Goal: Transaction & Acquisition: Book appointment/travel/reservation

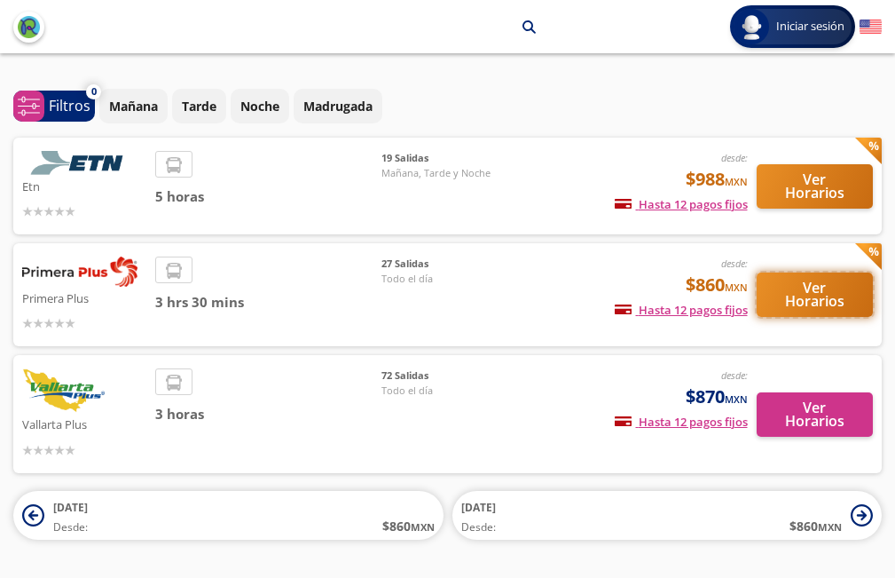
click at [801, 293] on button "Ver Horarios" at bounding box center [815, 294] width 117 height 44
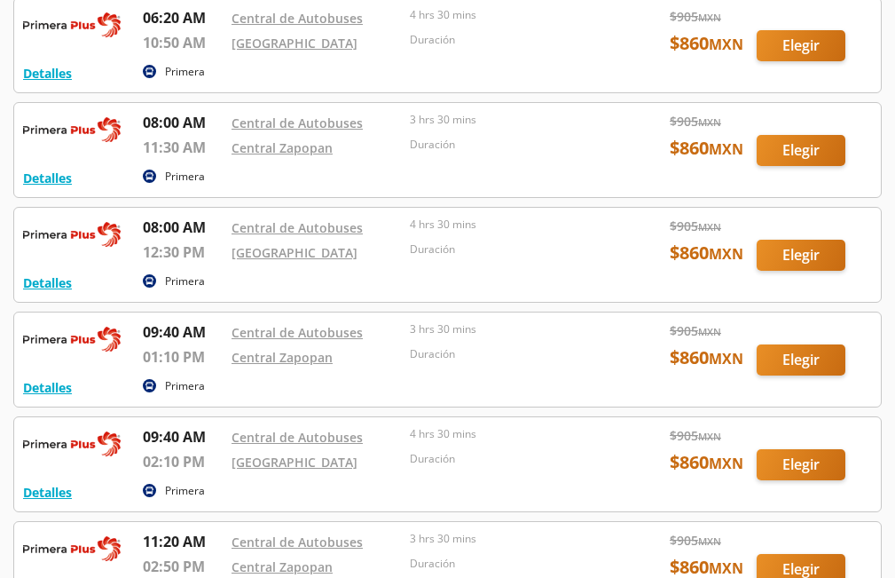
scroll to position [473, 0]
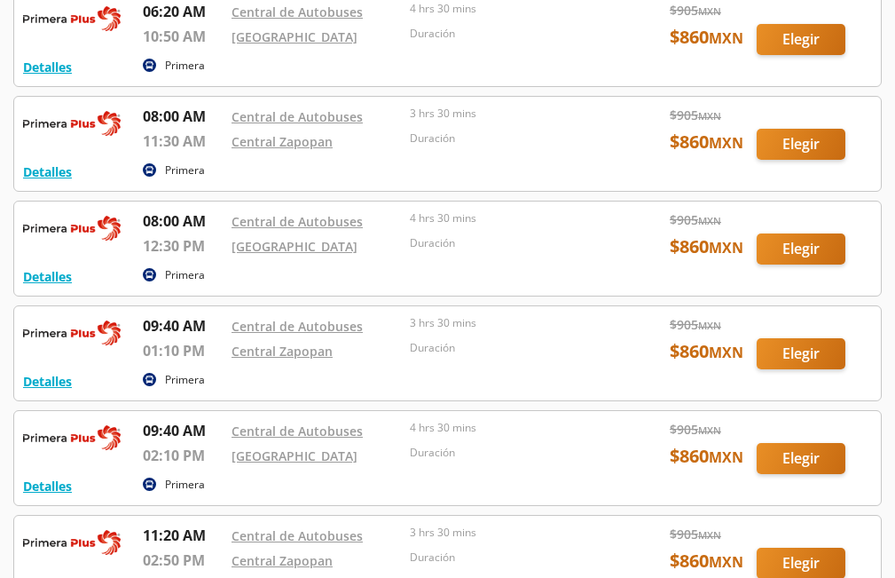
click at [787, 352] on div at bounding box center [447, 353] width 867 height 94
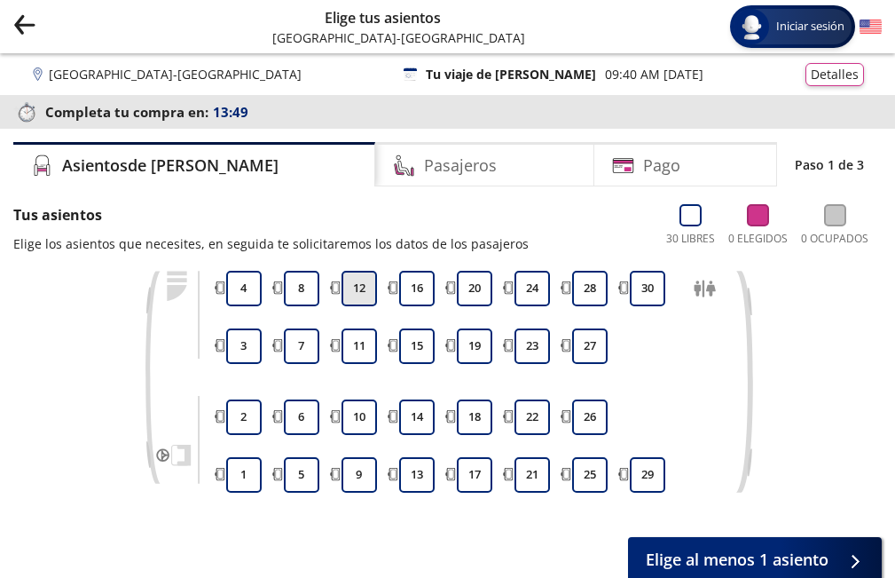
drag, startPoint x: 359, startPoint y: 476, endPoint x: 370, endPoint y: 293, distance: 183.1
click at [370, 293] on div "9 10 11 12" at bounding box center [359, 382] width 44 height 222
click at [370, 292] on button "12" at bounding box center [359, 288] width 35 height 35
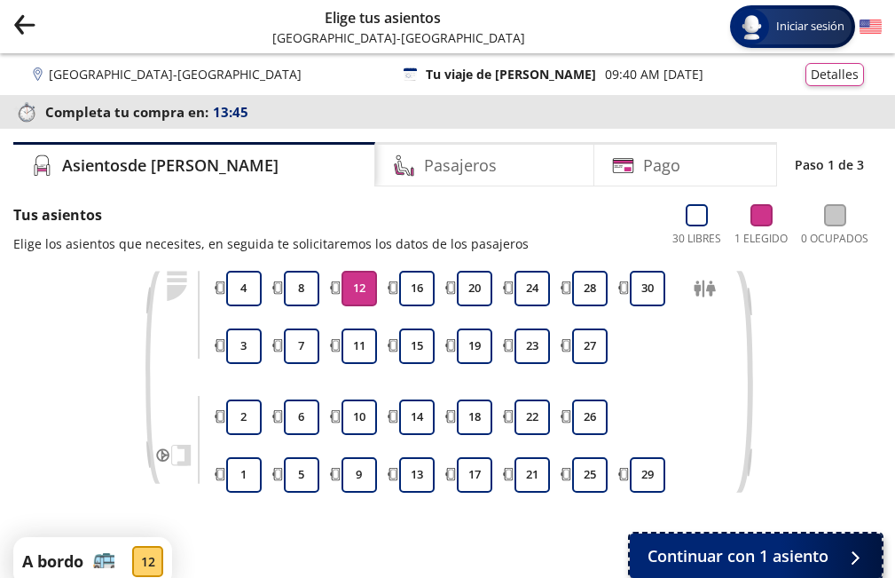
click at [786, 564] on span "Continuar con 1 asiento" at bounding box center [738, 556] width 181 height 24
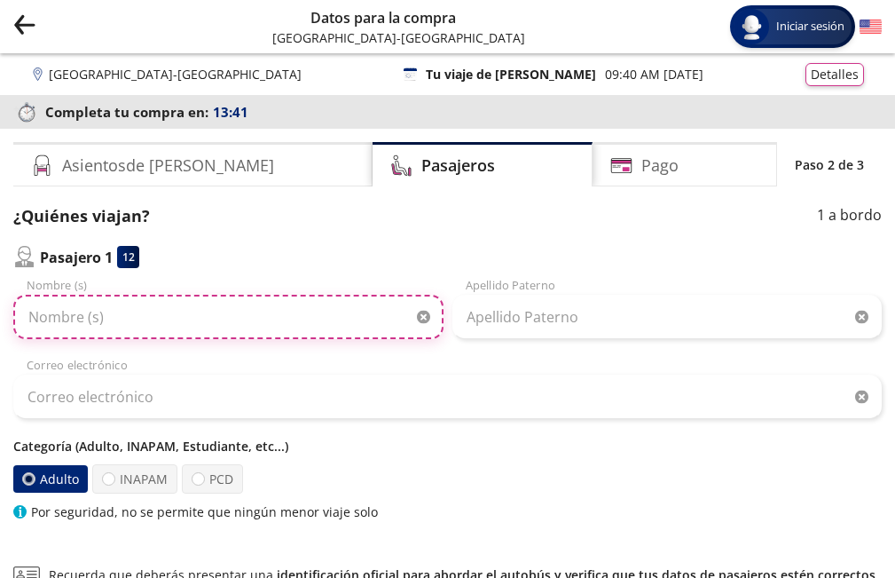
click at [252, 298] on input "Nombre (s)" at bounding box center [228, 317] width 430 height 44
type input "MARIA DE LA LUZ"
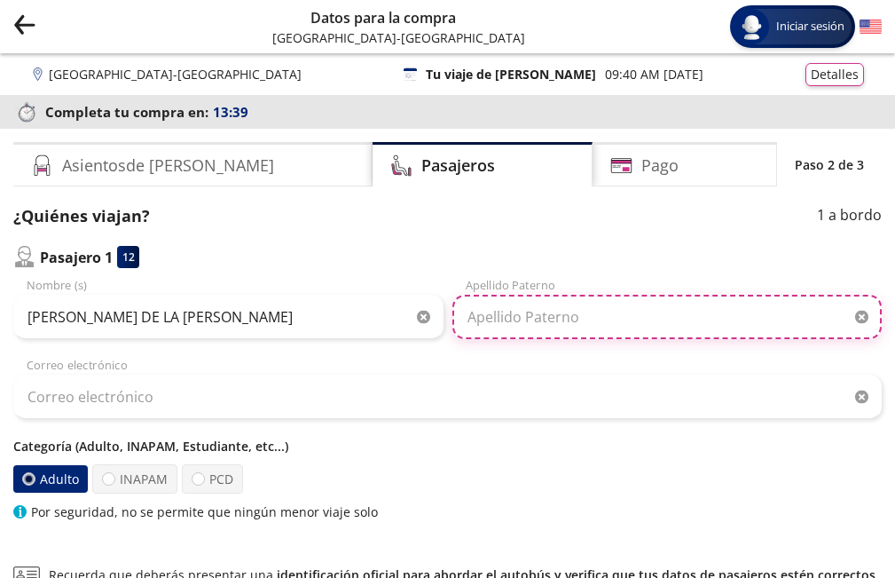
click at [477, 323] on input "Apellido Paterno" at bounding box center [668, 317] width 430 height 44
type input "RODRIGUEZ DURAN"
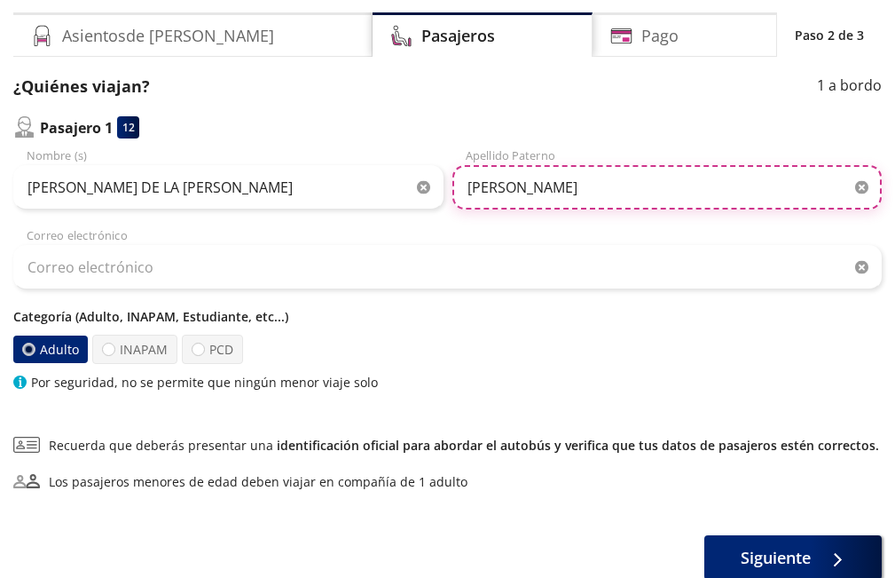
scroll to position [177, 0]
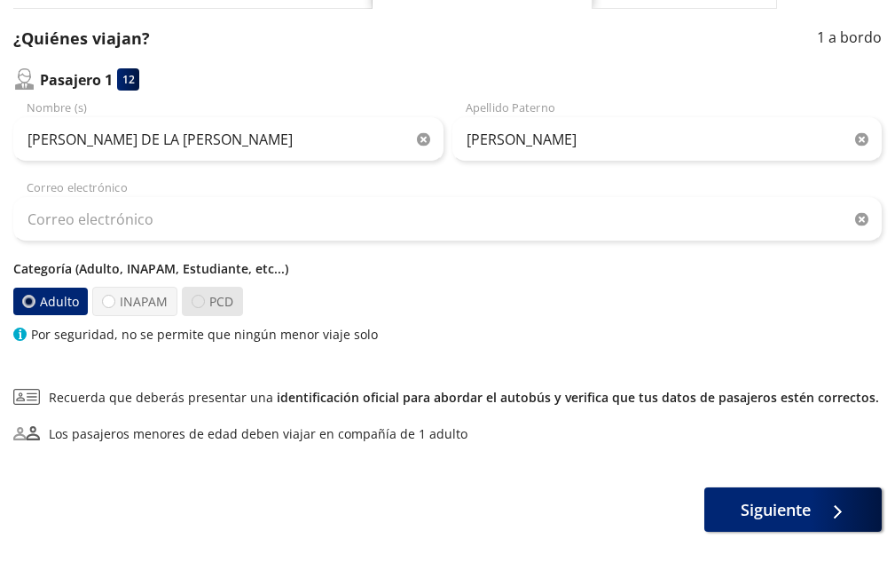
click at [197, 302] on div at bounding box center [198, 301] width 13 height 13
click at [197, 302] on input "PCD" at bounding box center [199, 302] width 12 height 12
radio input "true"
click at [22, 307] on label "Adulto" at bounding box center [51, 301] width 76 height 29
click at [24, 307] on input "Adulto" at bounding box center [30, 302] width 12 height 12
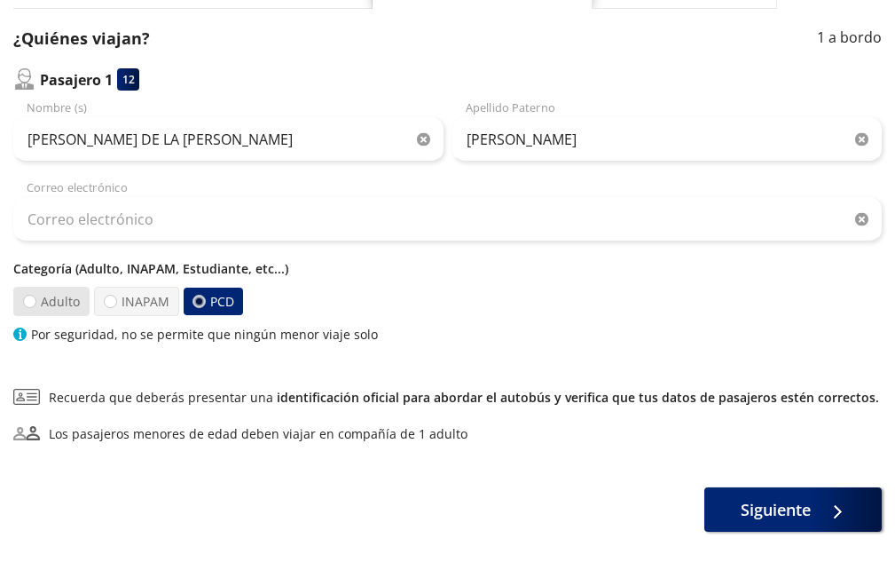
radio input "true"
radio input "false"
click at [527, 289] on div "Adulto INAPAM PCD" at bounding box center [447, 301] width 869 height 29
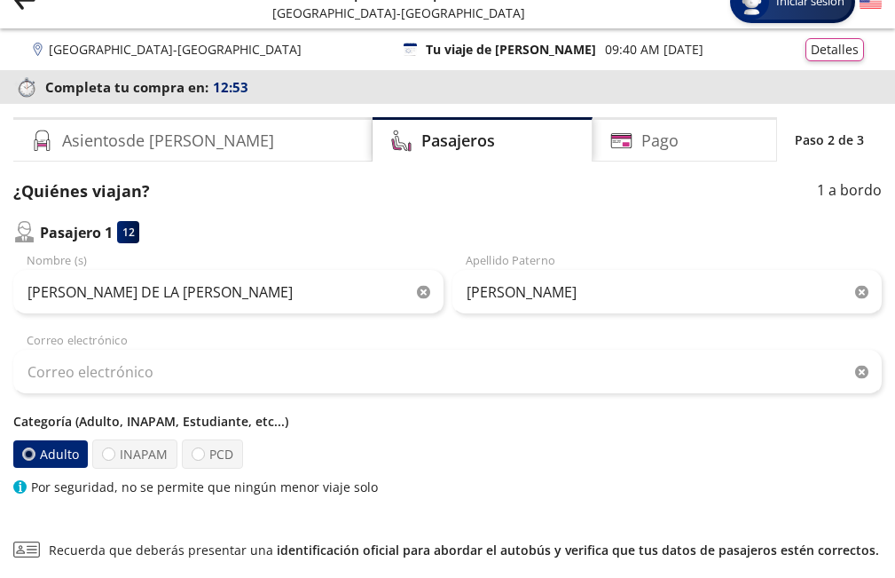
scroll to position [0, 0]
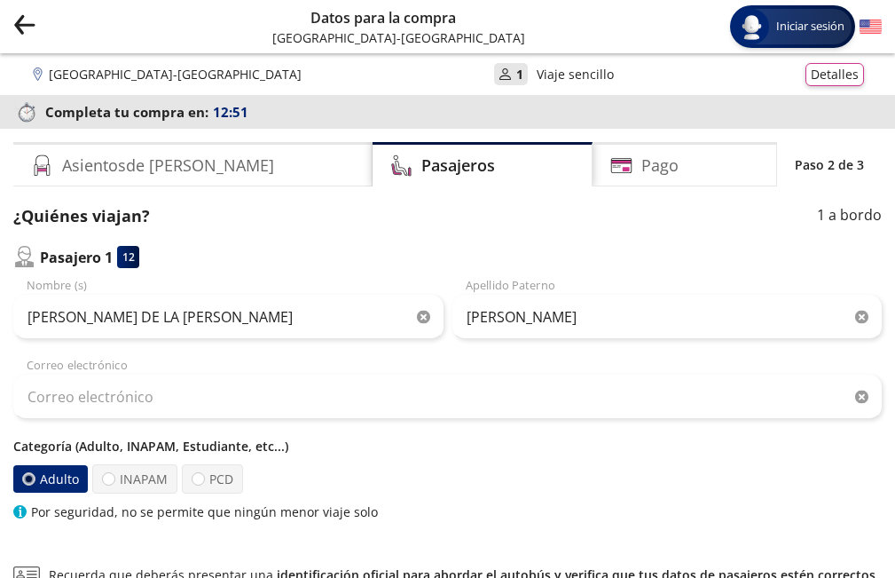
click at [0, 30] on div "Group 9 Created with Sketch. Datos para la compra Puerto Vallarta - Guadalajara…" at bounding box center [447, 26] width 895 height 53
click at [31, 25] on icon "back" at bounding box center [25, 24] width 19 height 1
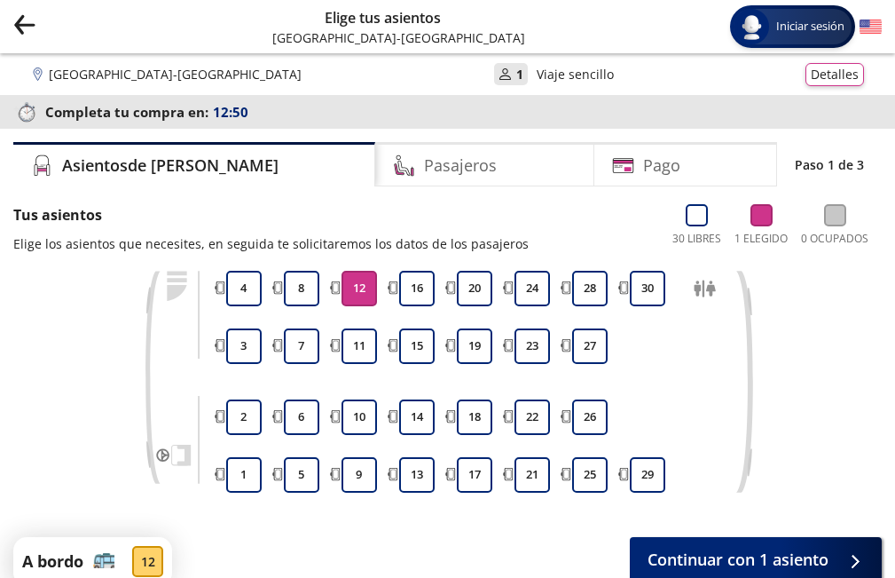
click at [30, 20] on icon "Group 9 Created with Sketch." at bounding box center [24, 24] width 22 height 22
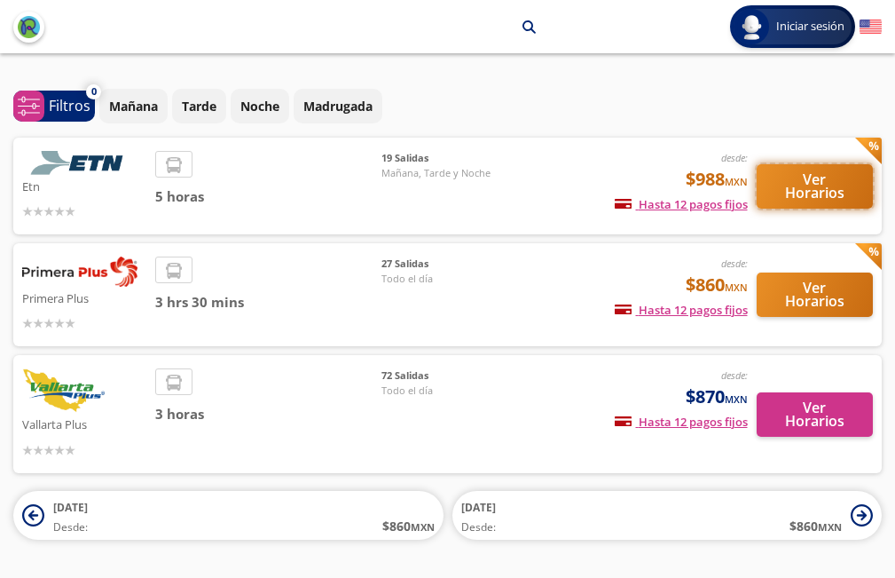
click at [819, 197] on button "Ver Horarios" at bounding box center [815, 186] width 117 height 44
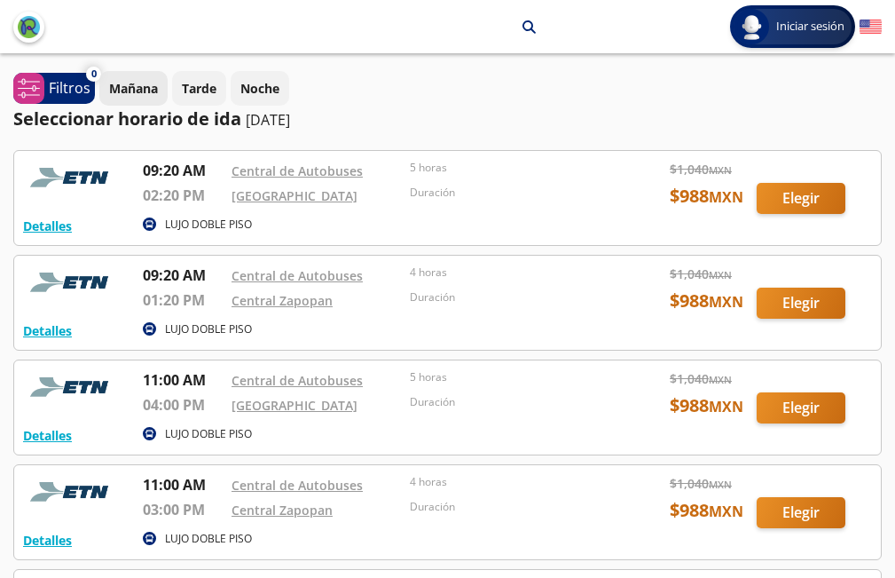
click at [126, 87] on p "Mañana" at bounding box center [133, 88] width 49 height 19
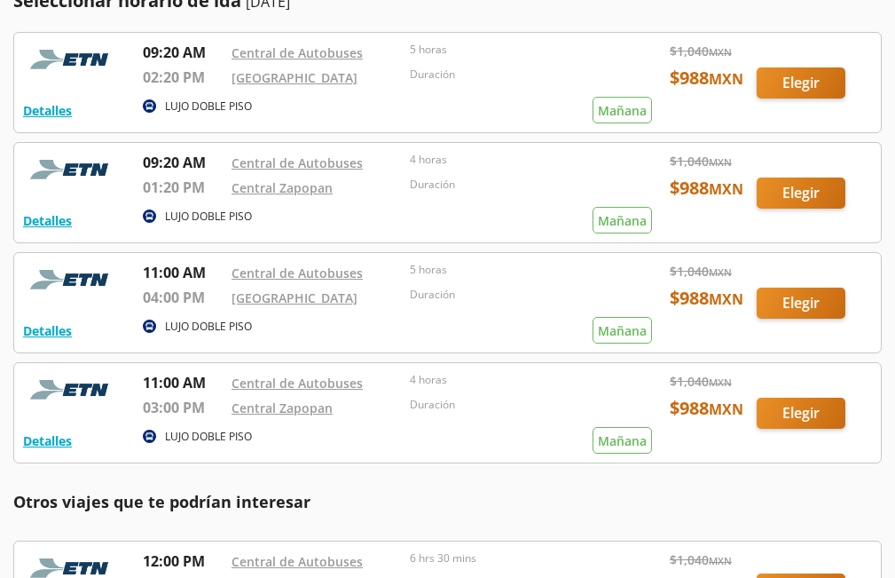
scroll to position [59, 0]
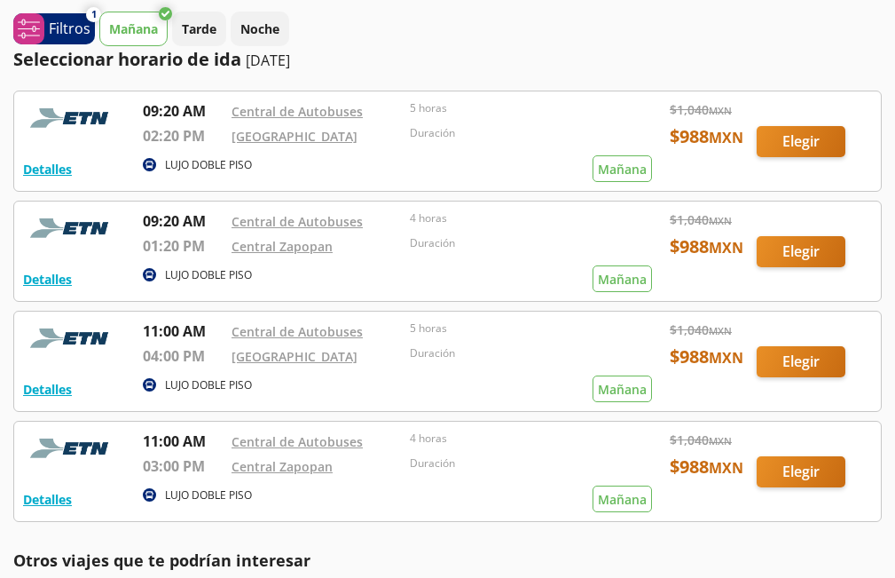
click at [788, 139] on div at bounding box center [447, 140] width 867 height 99
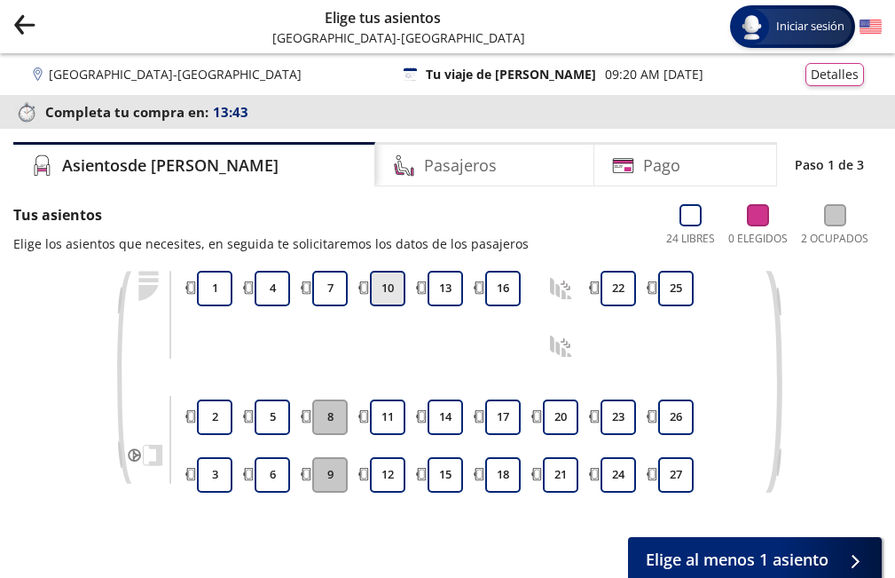
click at [390, 292] on button "10" at bounding box center [387, 288] width 35 height 35
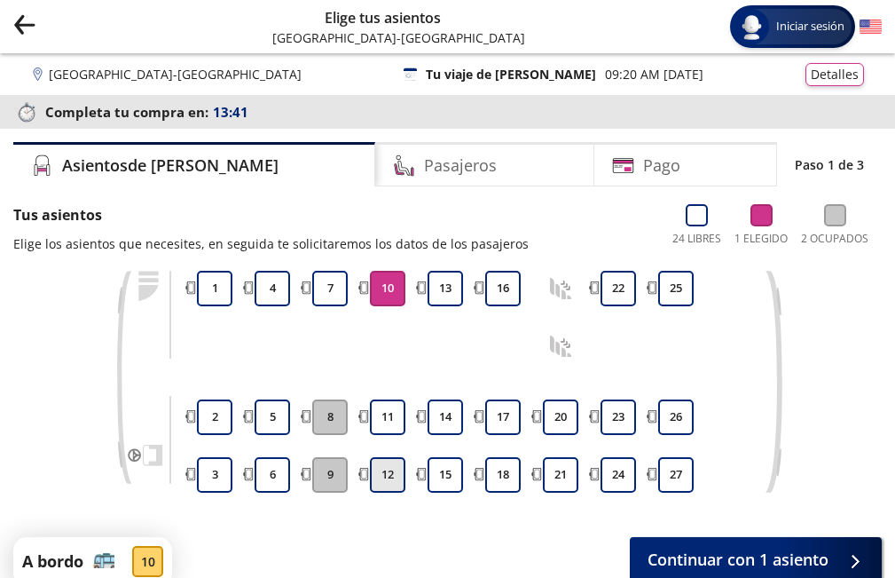
click at [387, 462] on button "12" at bounding box center [387, 474] width 35 height 35
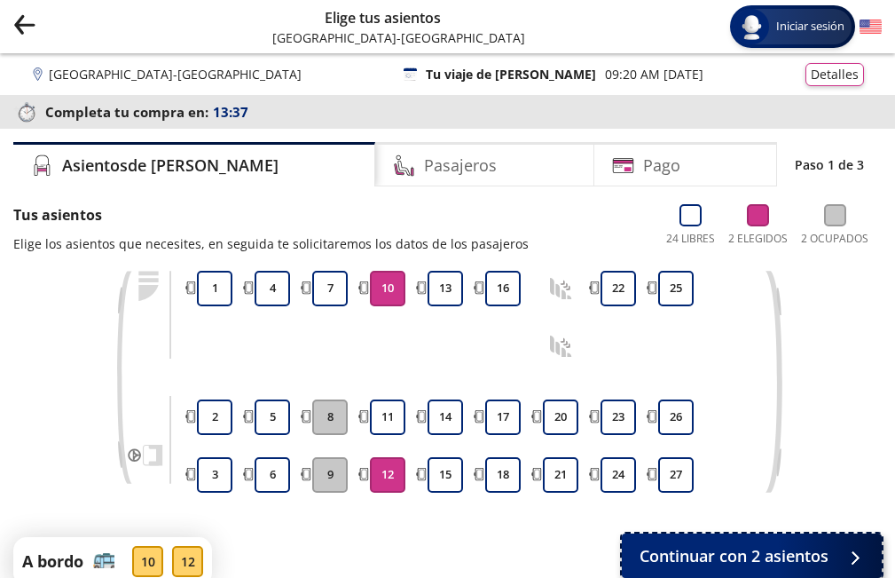
click at [745, 560] on span "Continuar con 2 asientos" at bounding box center [734, 556] width 189 height 24
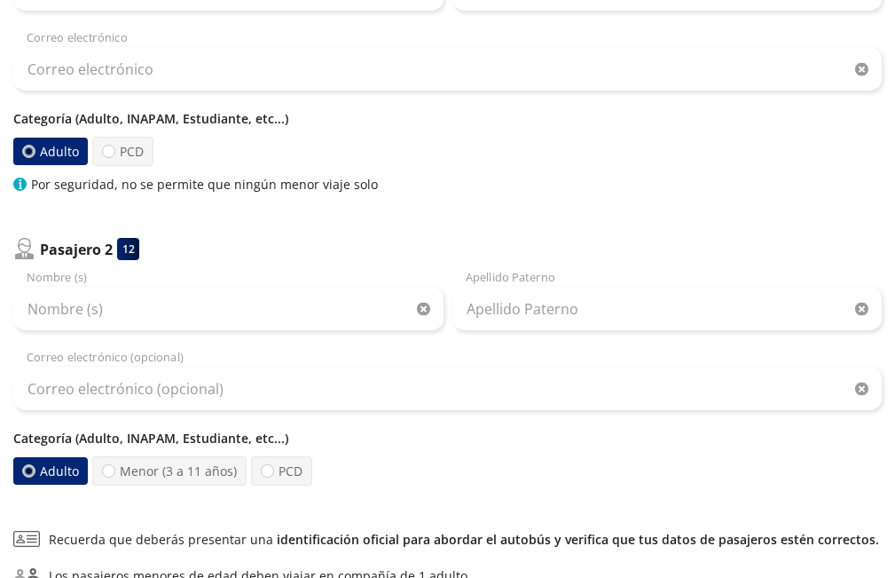
scroll to position [355, 0]
